Goal: Information Seeking & Learning: Learn about a topic

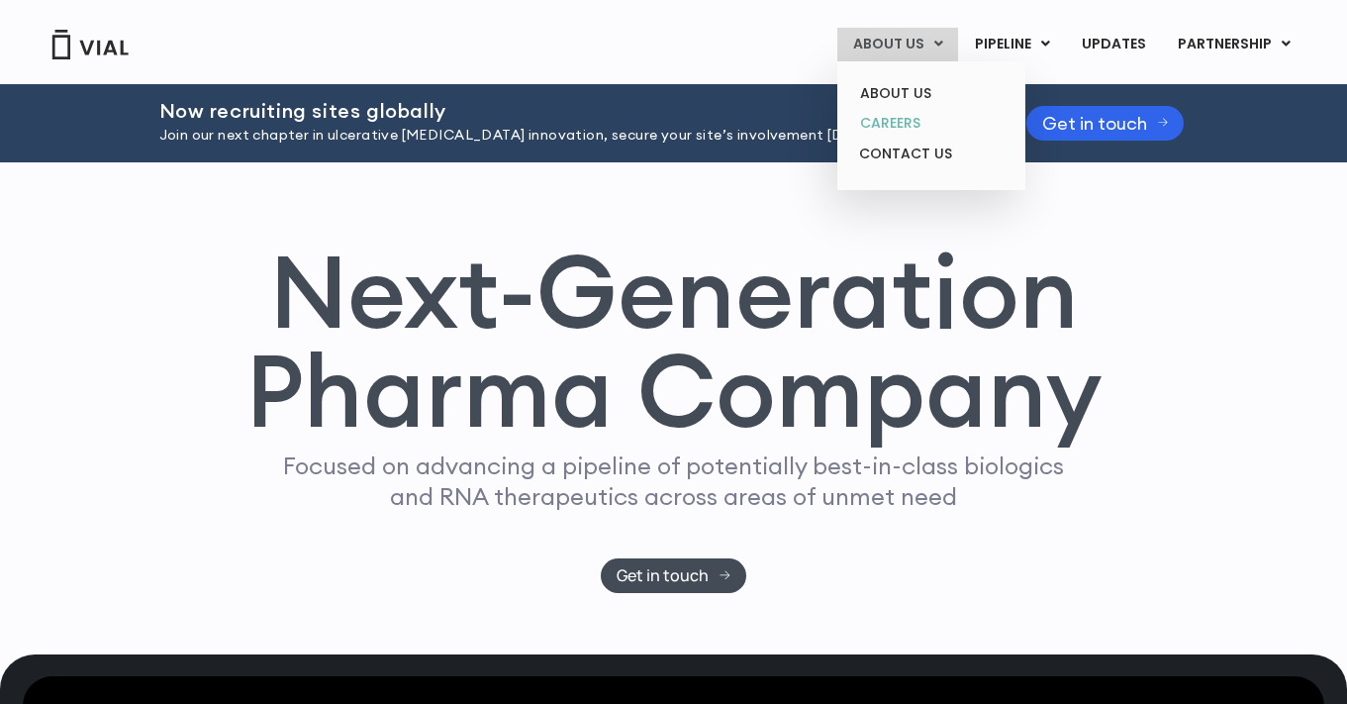
click at [893, 126] on link "CAREERS" at bounding box center [931, 123] width 173 height 31
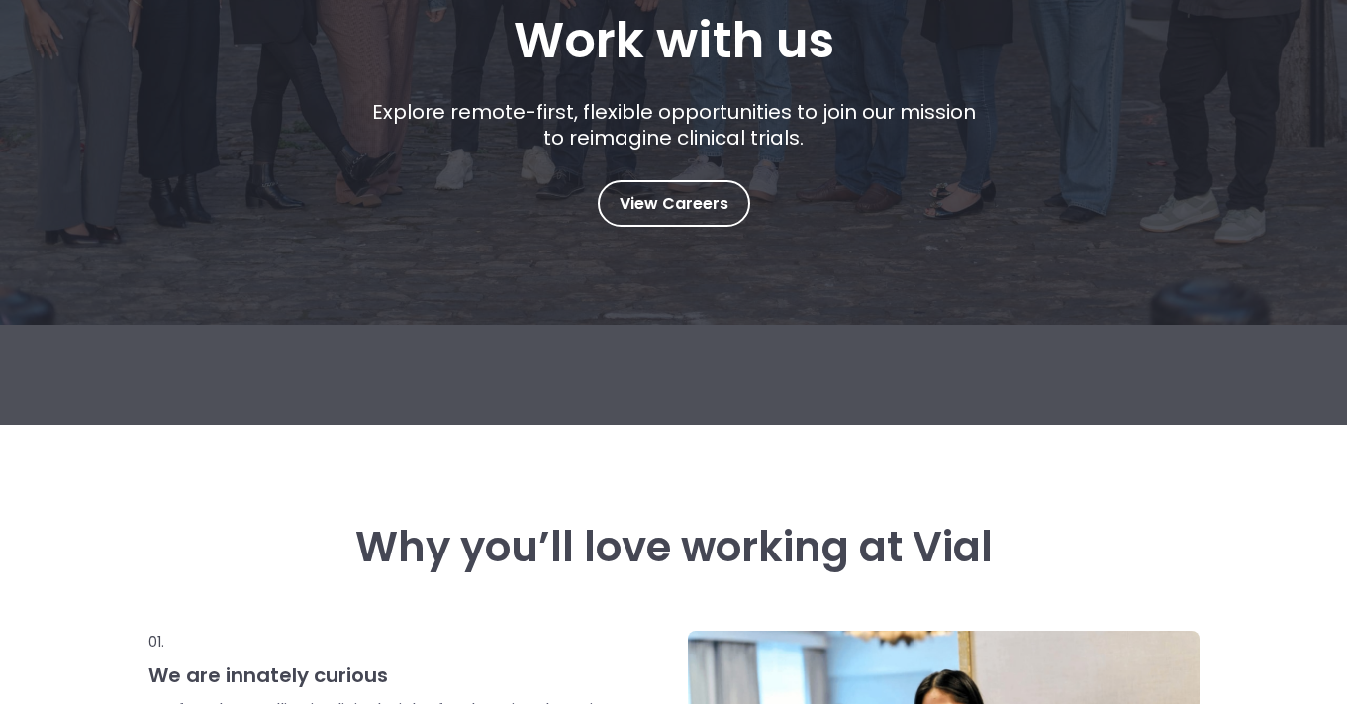
scroll to position [366, 0]
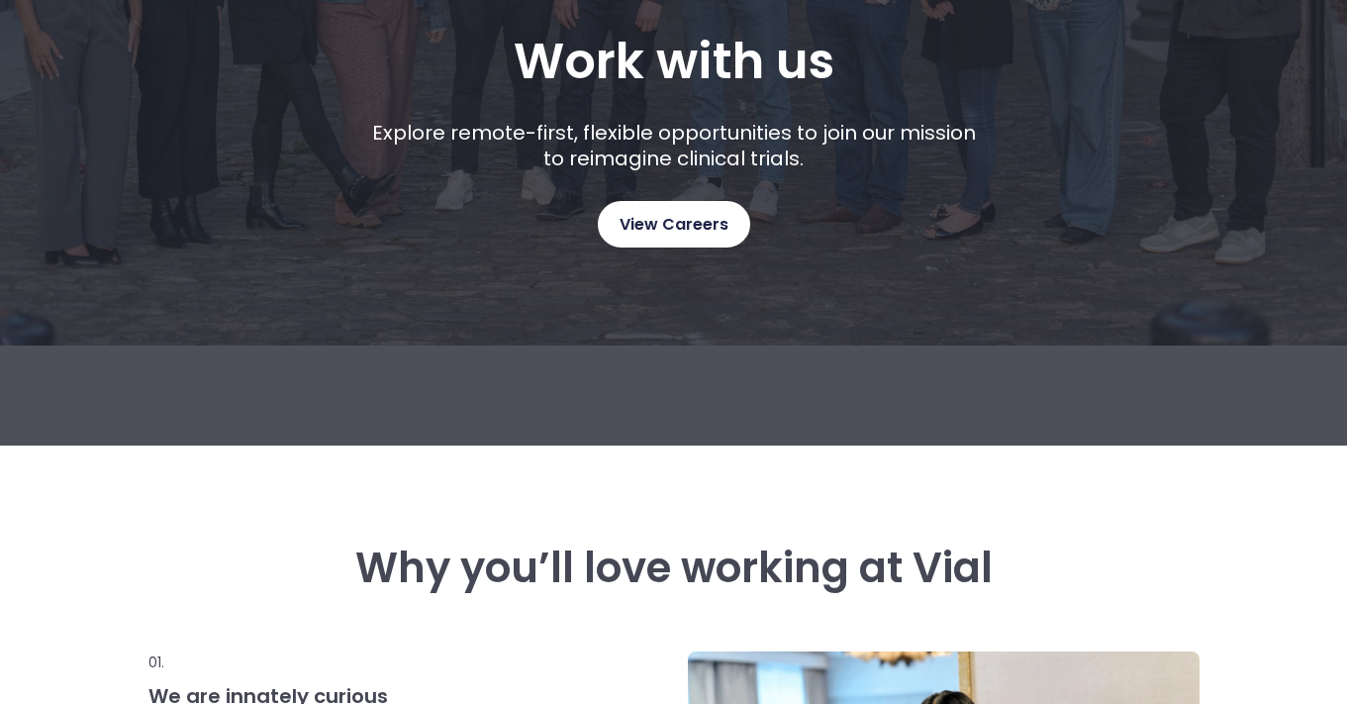
click at [688, 220] on span "View Careers" at bounding box center [674, 225] width 109 height 26
click at [654, 232] on span "View Careers" at bounding box center [674, 225] width 109 height 26
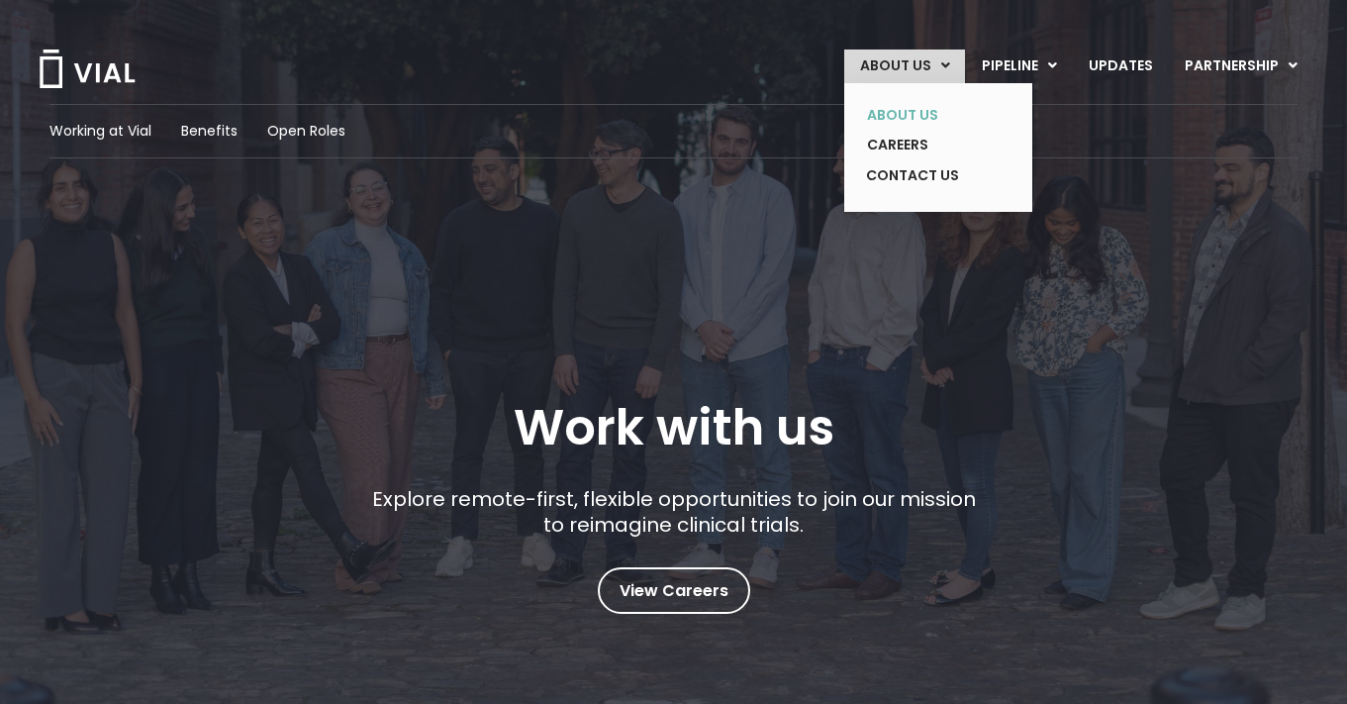
click at [922, 114] on link "ABOUT US" at bounding box center [923, 115] width 145 height 31
